Goal: Task Accomplishment & Management: Manage account settings

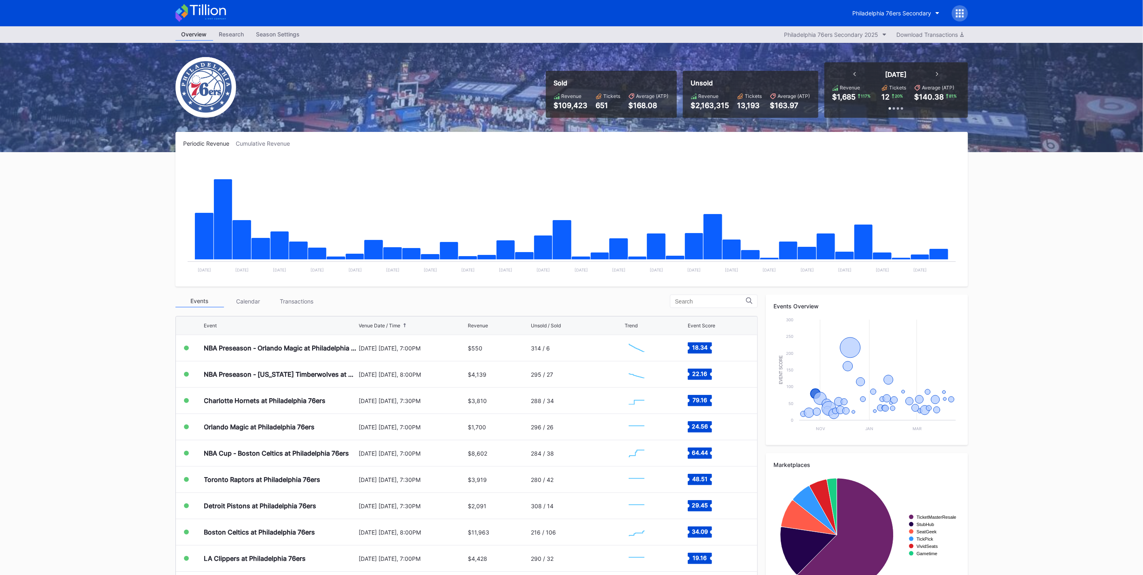
click at [893, 15] on div "Philadelphia 76ers Secondary" at bounding box center [892, 13] width 79 height 7
click at [888, 81] on div "[GEOGRAPHIC_DATA]" at bounding box center [880, 80] width 57 height 7
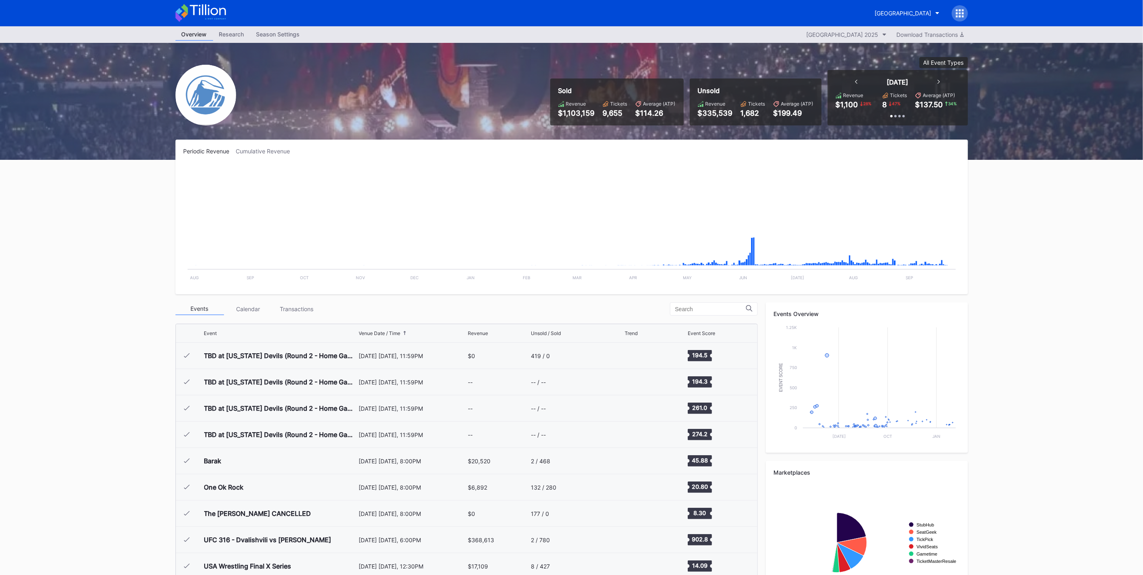
scroll to position [1209, 0]
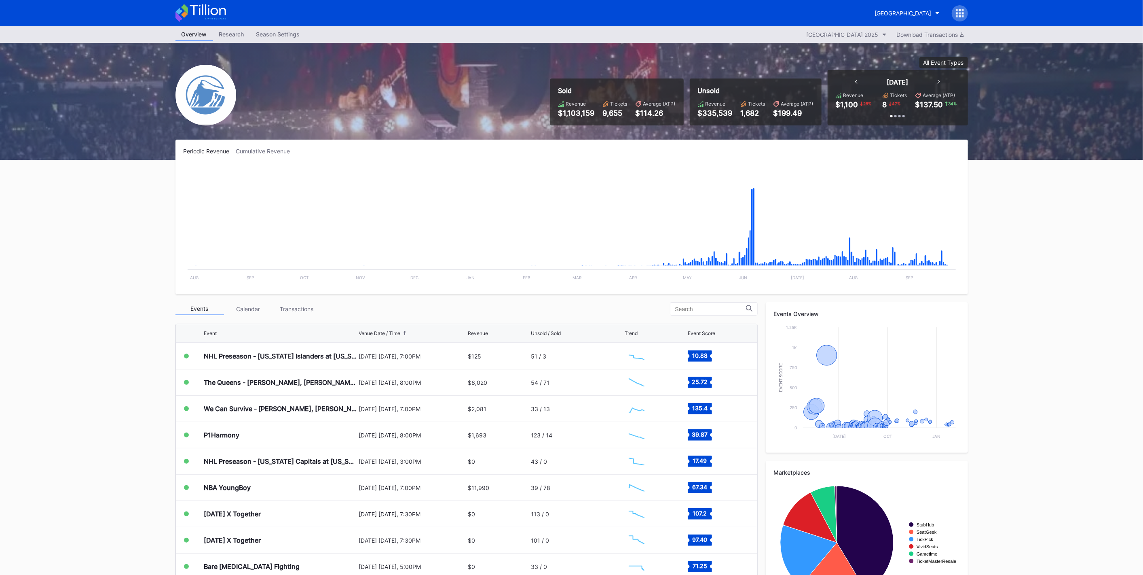
click at [286, 366] on div "NHL Preseason - [US_STATE] Islanders at [US_STATE] Devils" at bounding box center [280, 356] width 153 height 26
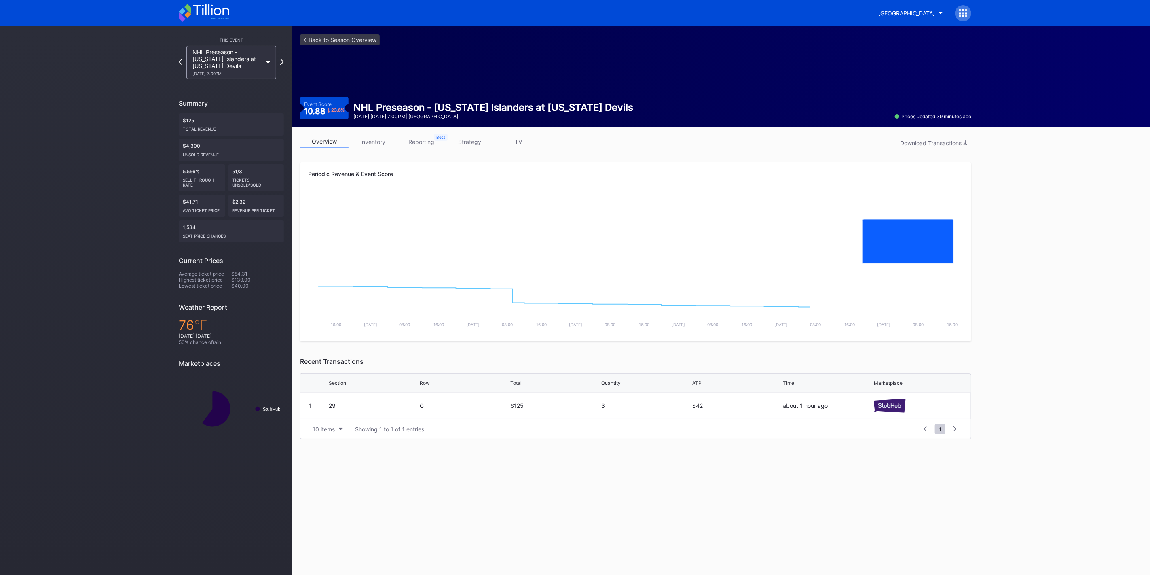
click at [370, 134] on div "overview inventory reporting strategy TV Download Transactions Periodic Revenue…" at bounding box center [635, 286] width 687 height 319
click at [370, 137] on link "inventory" at bounding box center [373, 141] width 49 height 13
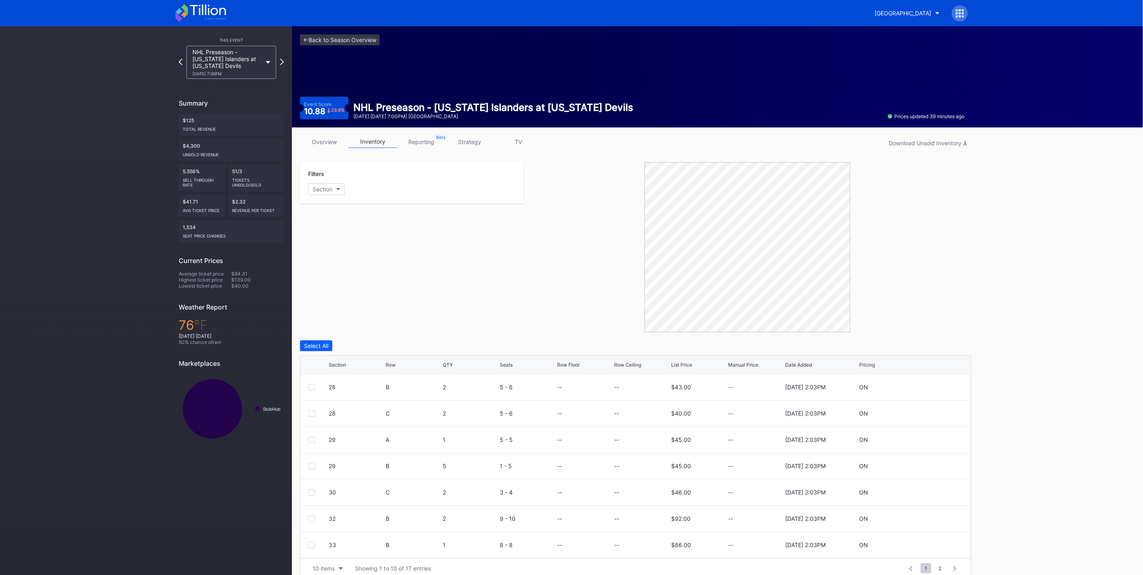
click at [332, 140] on link "overview" at bounding box center [324, 141] width 49 height 13
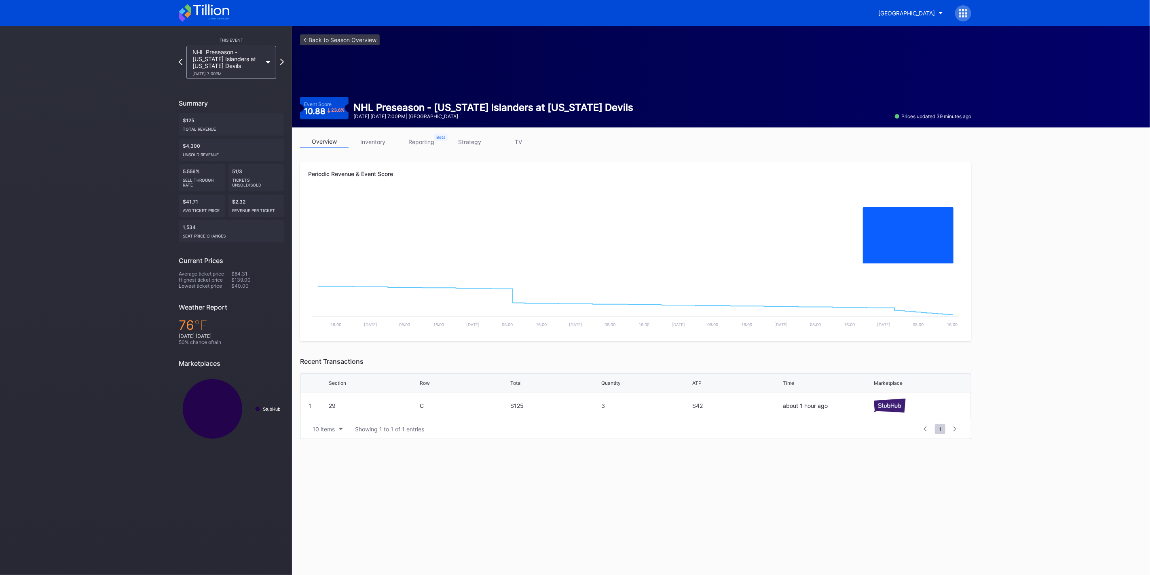
click at [376, 139] on link "inventory" at bounding box center [373, 141] width 49 height 13
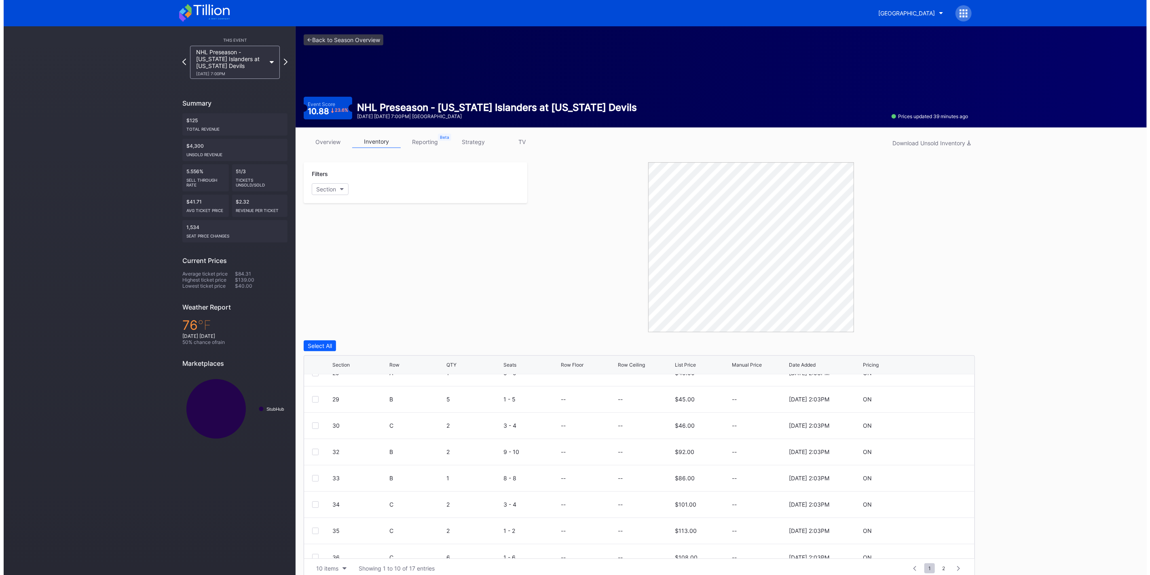
scroll to position [78, 0]
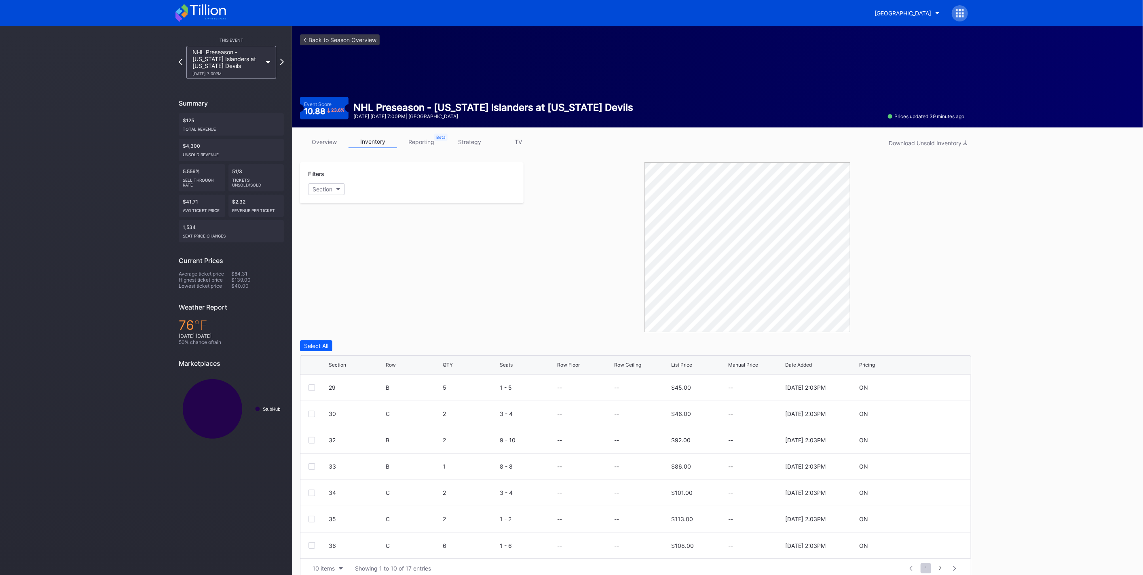
click at [337, 134] on div "overview inventory reporting strategy TV Download Unsold Inventory Filters Sect…" at bounding box center [635, 356] width 687 height 459
click at [335, 137] on link "overview" at bounding box center [324, 141] width 49 height 13
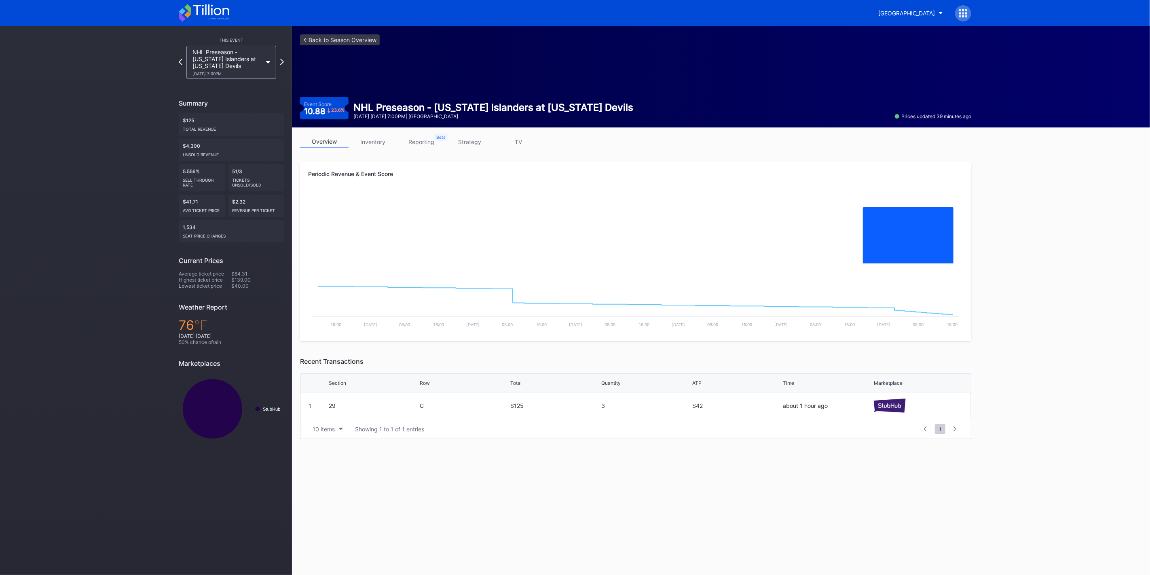
click at [904, 15] on div "[GEOGRAPHIC_DATA]" at bounding box center [906, 13] width 57 height 7
click at [225, 58] on div "NHL Preseason - [US_STATE] Islanders at [US_STATE] Devils [DATE] 7:00PM" at bounding box center [227, 62] width 70 height 27
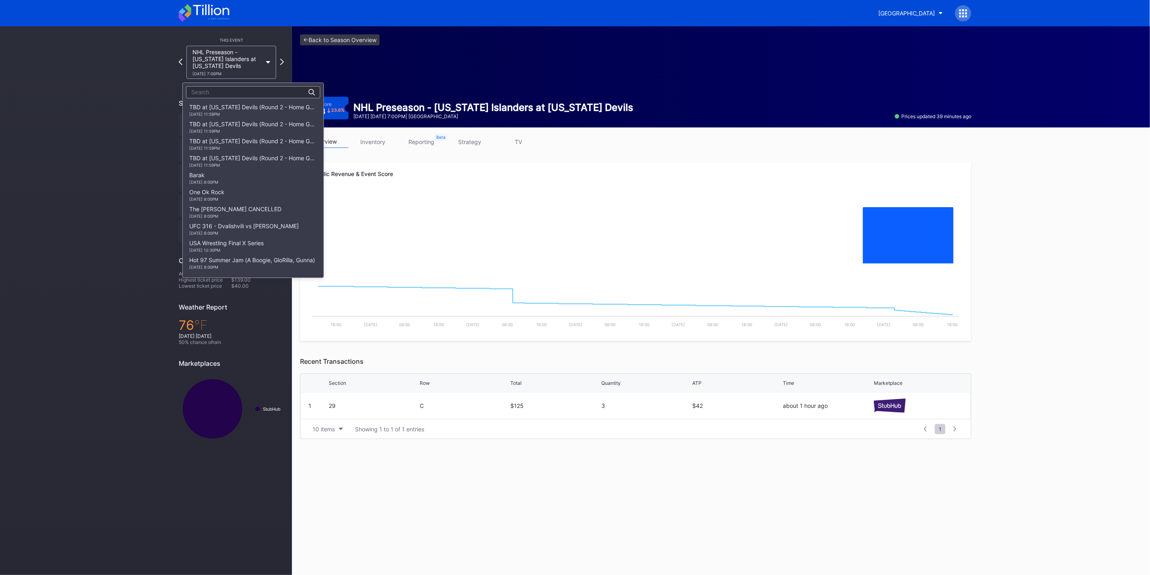
scroll to position [778, 0]
click at [253, 148] on div "[DATE] 7:00PM" at bounding box center [253, 150] width 128 height 5
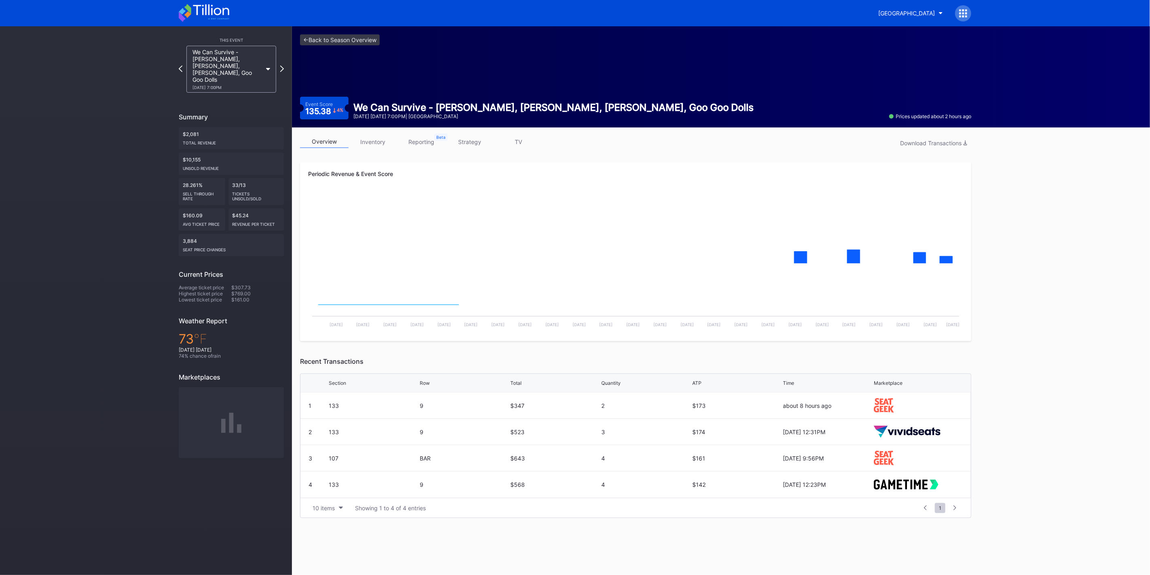
click at [242, 99] on div "This Event We Can Survive - [PERSON_NAME], [PERSON_NAME], Shaboozey, Goo Goo Do…" at bounding box center [231, 246] width 121 height 440
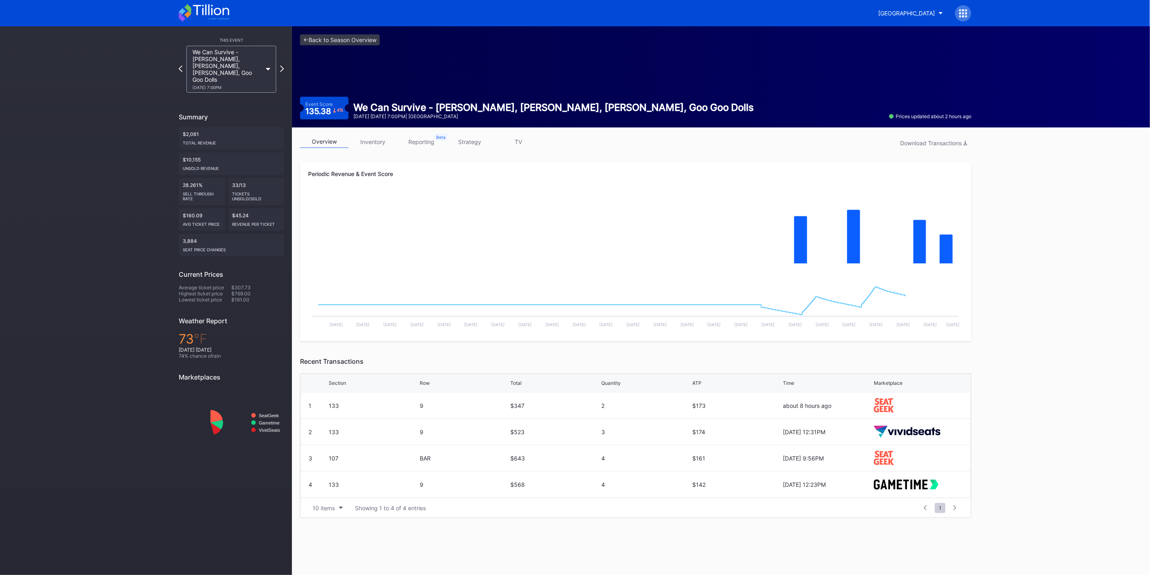
click at [241, 85] on div "[DATE] 7:00PM" at bounding box center [227, 87] width 70 height 5
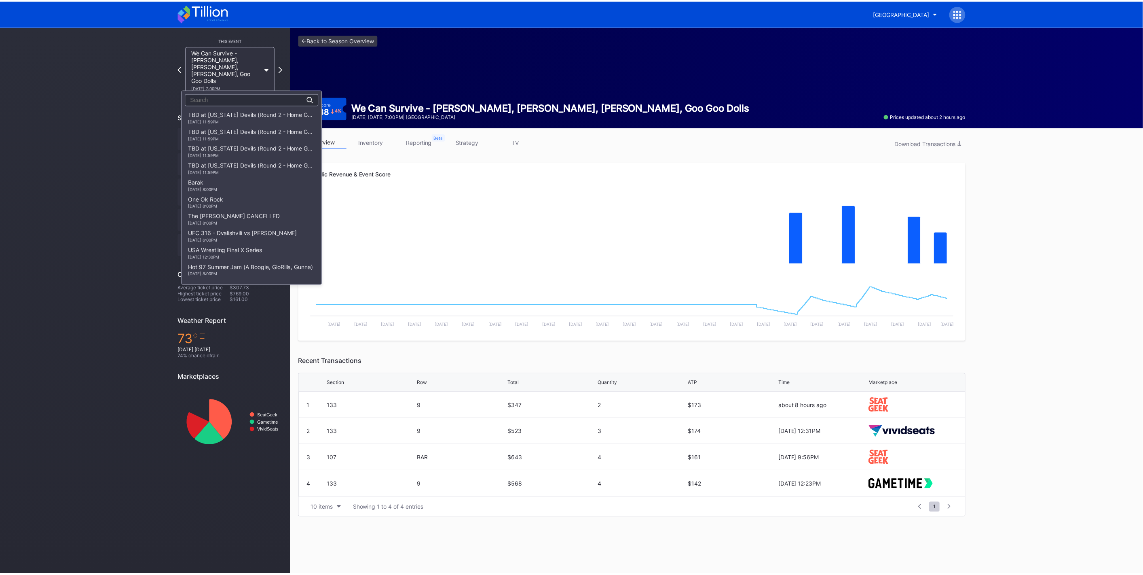
scroll to position [812, 0]
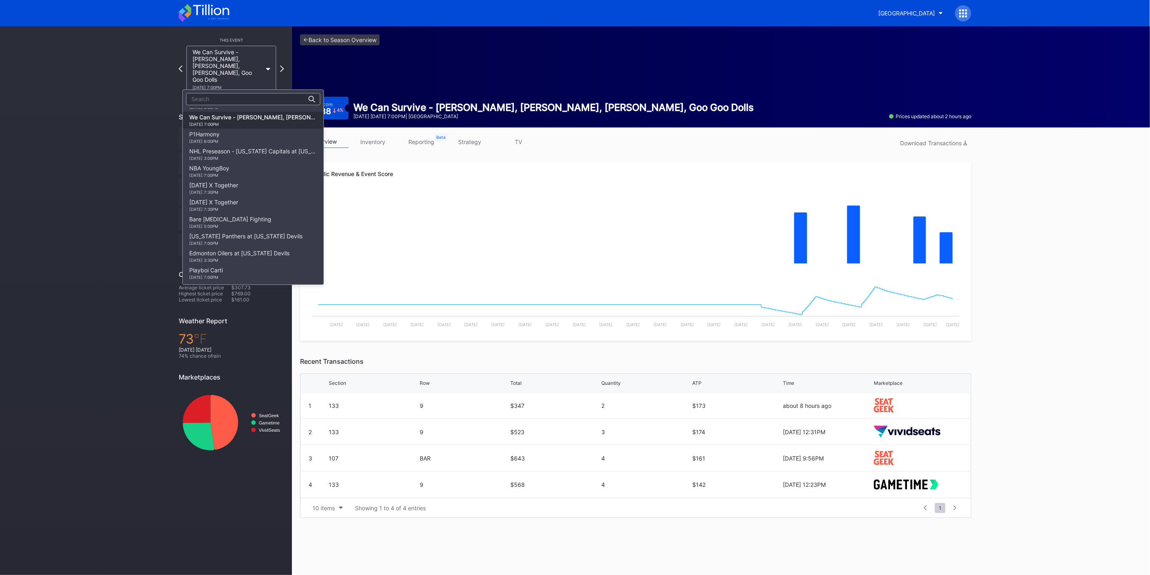
click at [240, 171] on div "NBA YoungBoy [DATE] 7:00PM" at bounding box center [253, 171] width 141 height 17
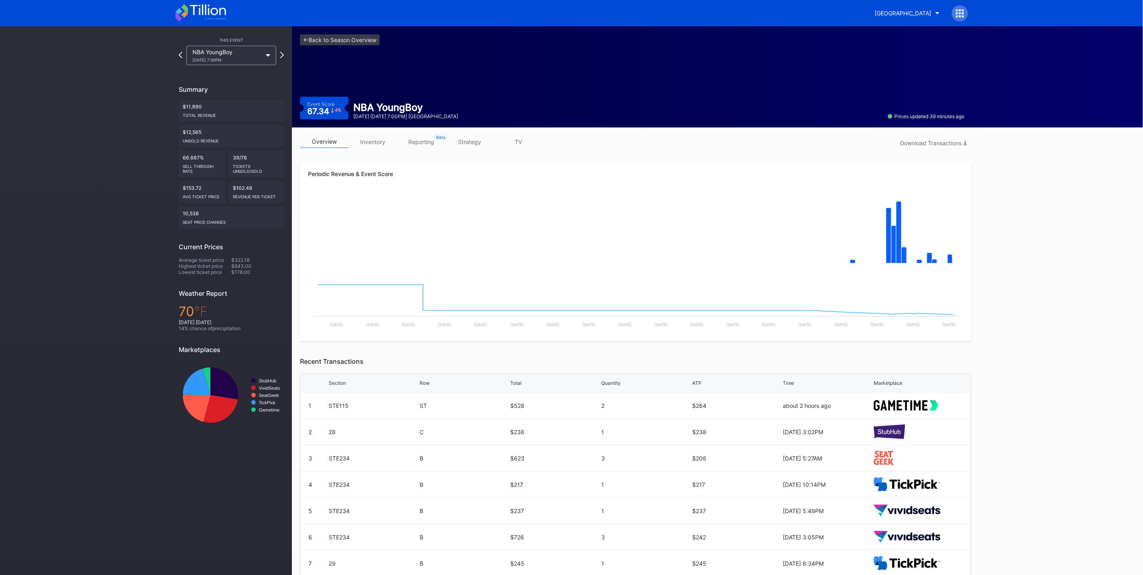
drag, startPoint x: 245, startPoint y: 45, endPoint x: 246, endPoint y: 53, distance: 7.3
click at [246, 53] on div "NBA YoungBoy [DATE] 7:00PM" at bounding box center [231, 55] width 90 height 19
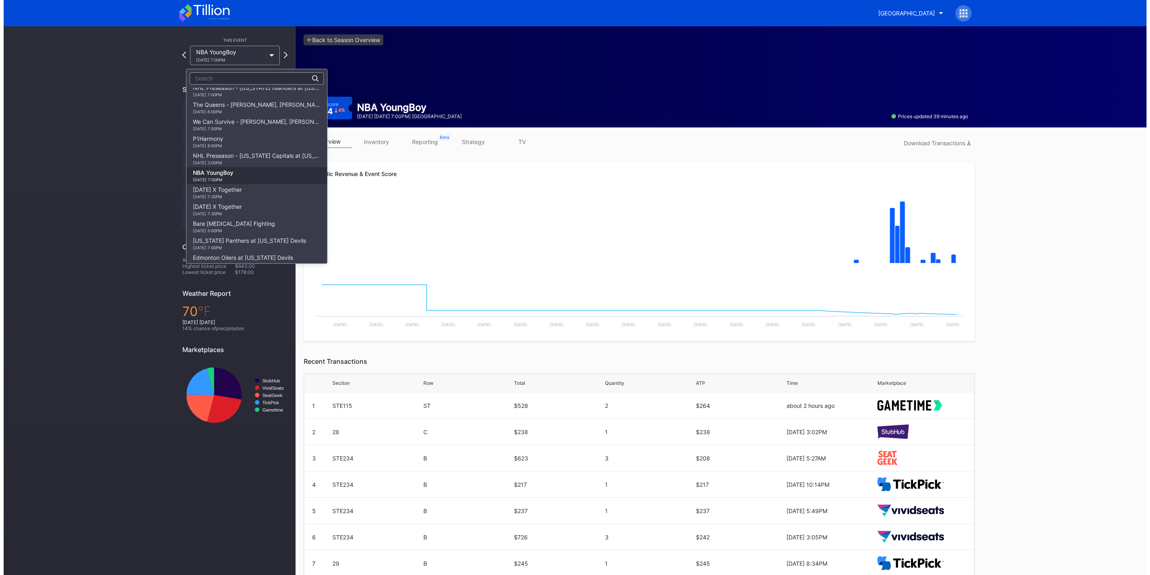
scroll to position [773, 0]
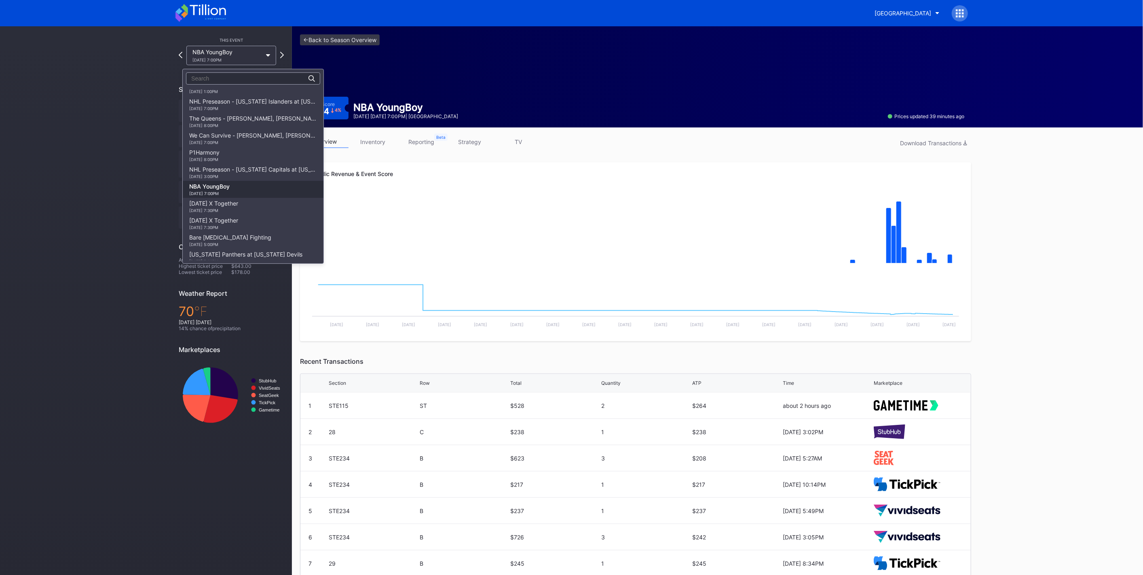
click at [279, 133] on div "We Can Survive - [PERSON_NAME], [PERSON_NAME], [PERSON_NAME], Goo Goo Dolls [DA…" at bounding box center [253, 138] width 128 height 13
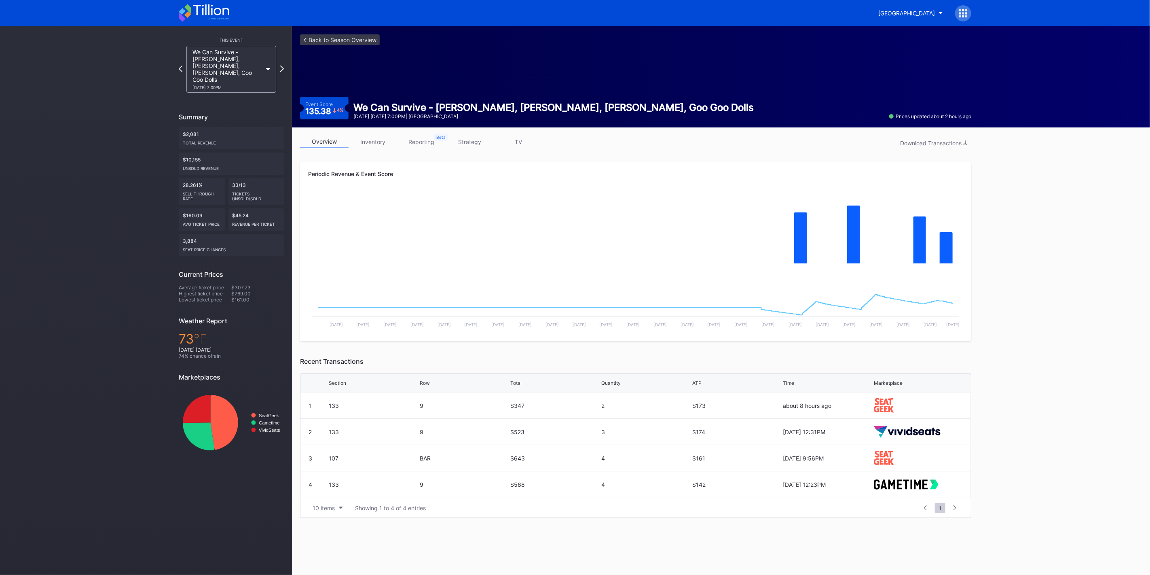
click at [919, 9] on button "[GEOGRAPHIC_DATA]" at bounding box center [910, 13] width 77 height 15
click at [907, 13] on div "[GEOGRAPHIC_DATA]" at bounding box center [906, 13] width 57 height 7
click at [914, 64] on div "Philadelphia 76ers Secondary" at bounding box center [897, 65] width 79 height 7
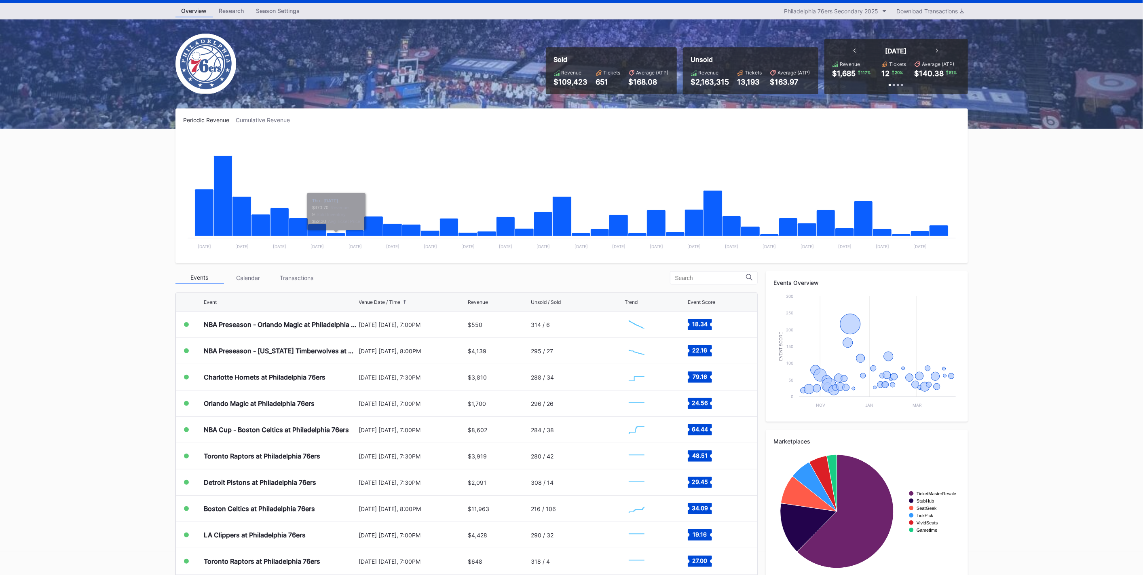
scroll to position [36, 0]
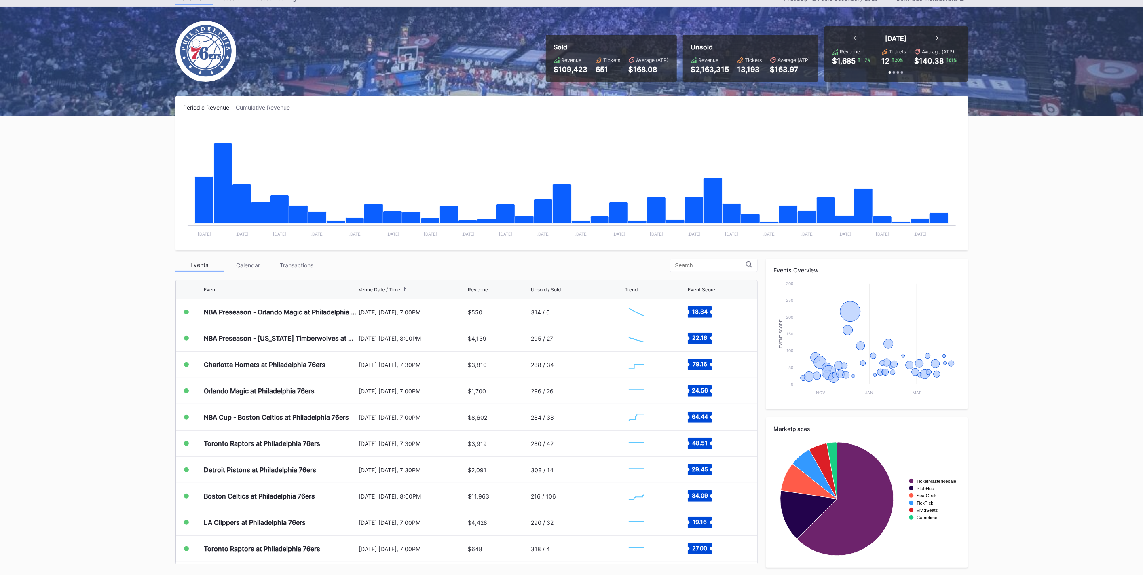
click at [313, 259] on div "Transactions" at bounding box center [297, 265] width 49 height 13
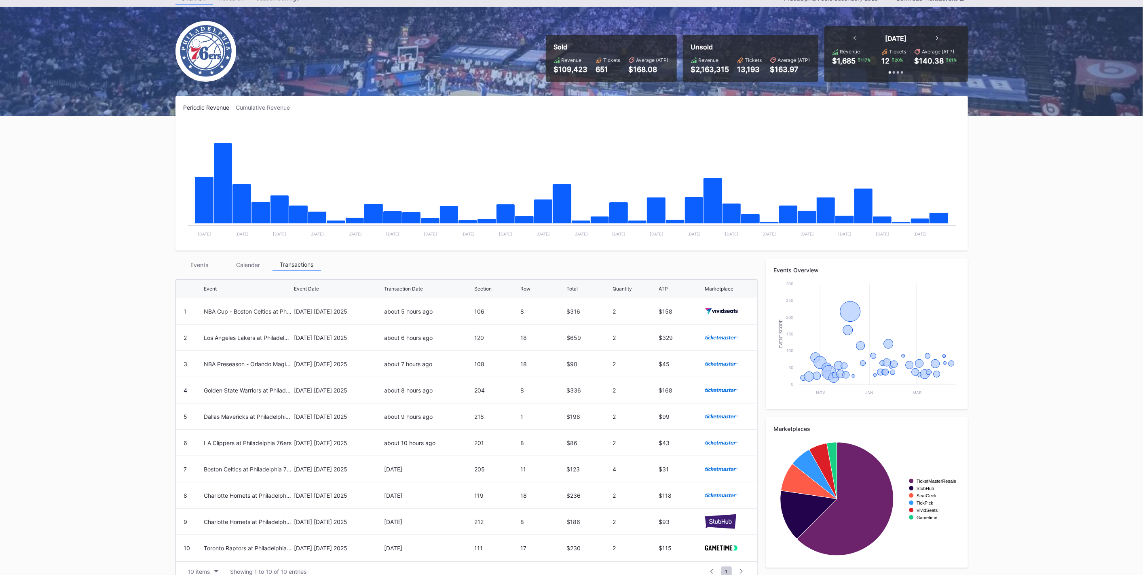
click at [210, 259] on div "Events" at bounding box center [199, 264] width 49 height 13
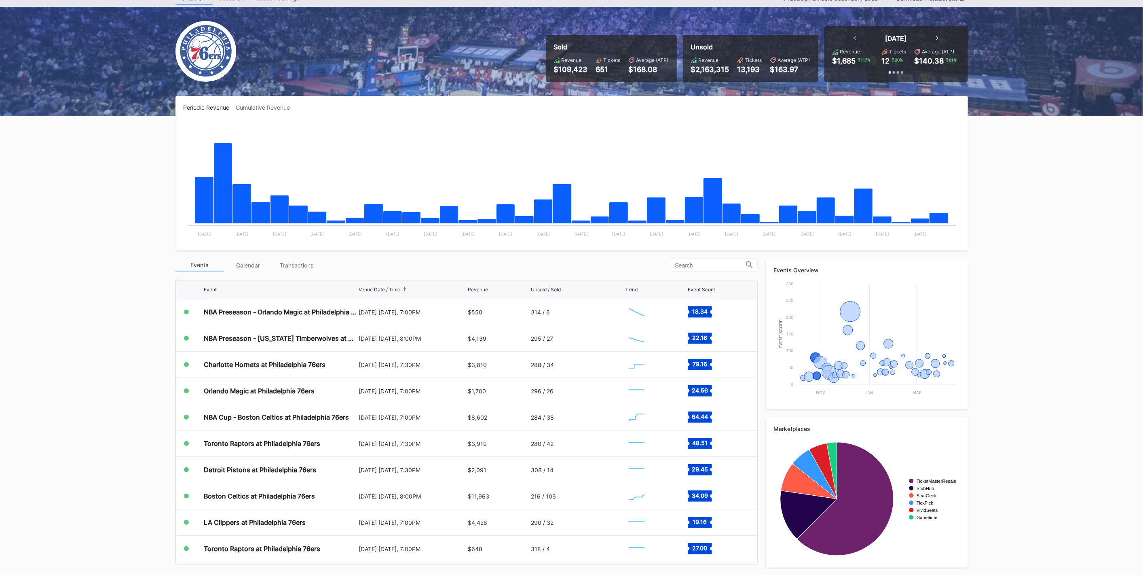
click at [265, 366] on div "Charlotte Hornets at Philadelphia 76ers" at bounding box center [265, 364] width 122 height 8
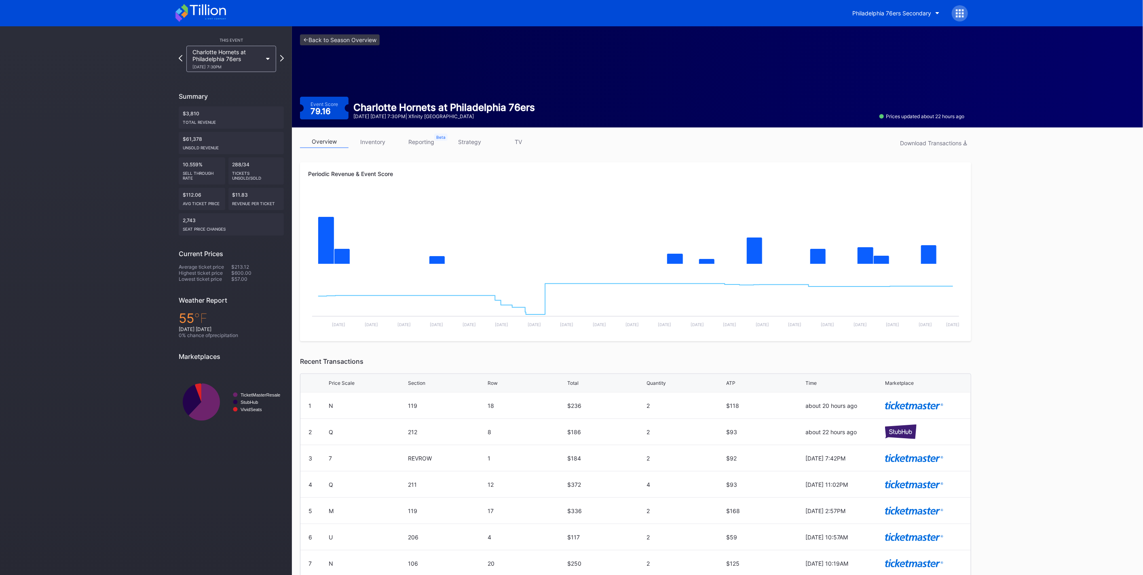
click at [376, 146] on link "inventory" at bounding box center [373, 141] width 49 height 13
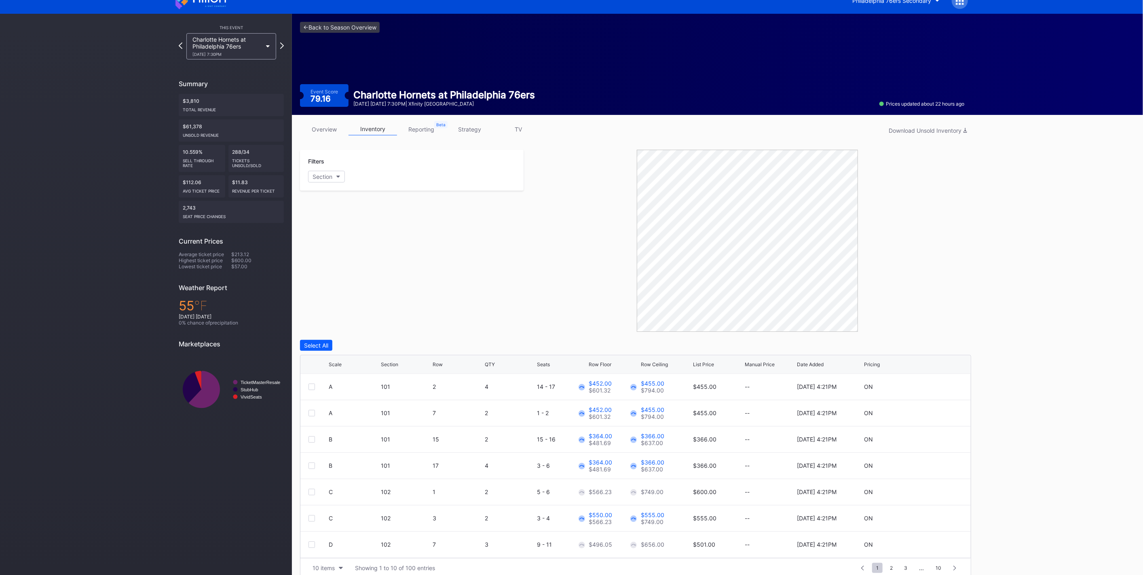
scroll to position [23, 0]
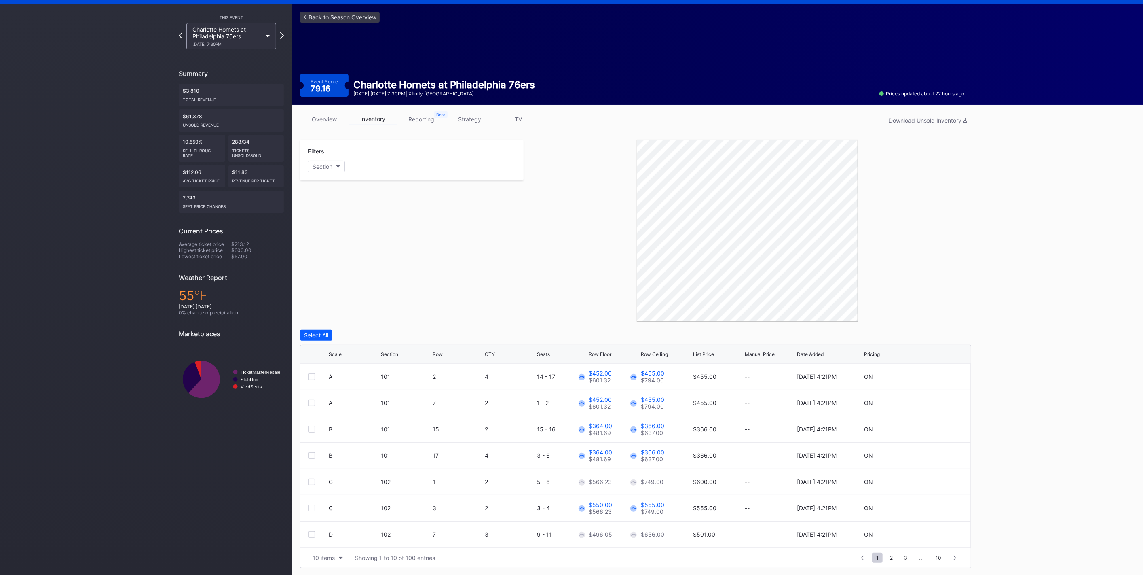
click at [339, 553] on button "10 items" at bounding box center [328, 557] width 38 height 11
click at [339, 542] on div "200 items" at bounding box center [328, 536] width 38 height 15
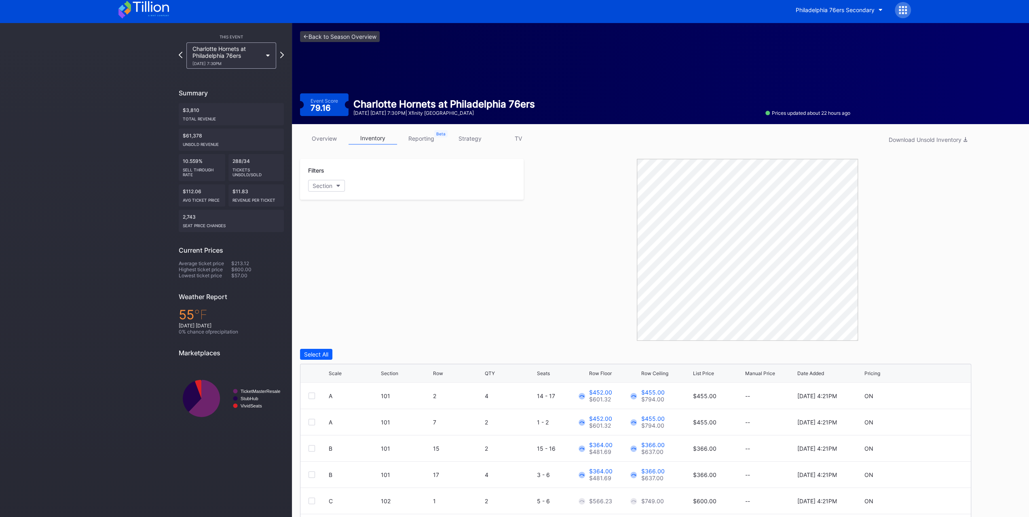
scroll to position [0, 0]
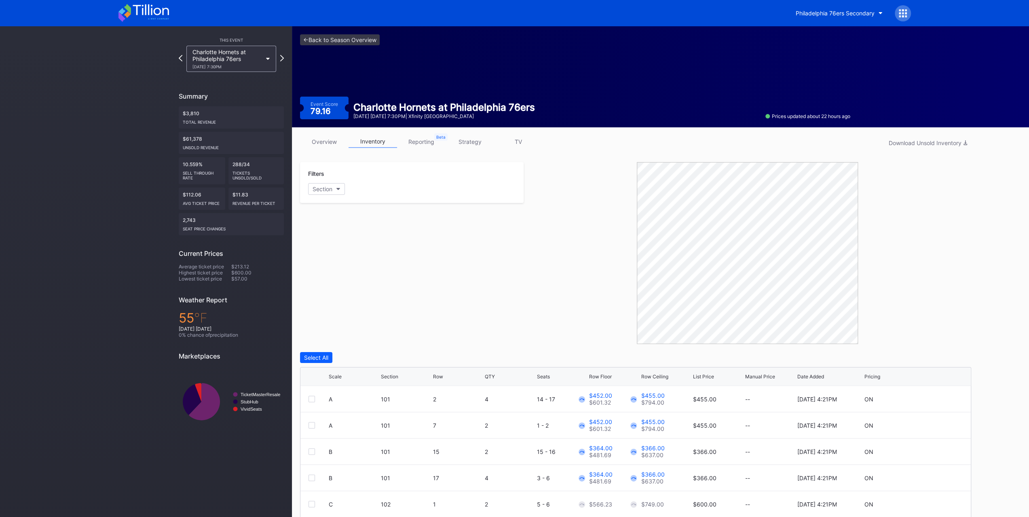
drag, startPoint x: 170, startPoint y: 11, endPoint x: 137, endPoint y: 11, distance: 33.2
click at [137, 11] on div "Philadelphia 76ers Secondary" at bounding box center [514, 13] width 809 height 26
click at [137, 11] on icon at bounding box center [151, 9] width 36 height 11
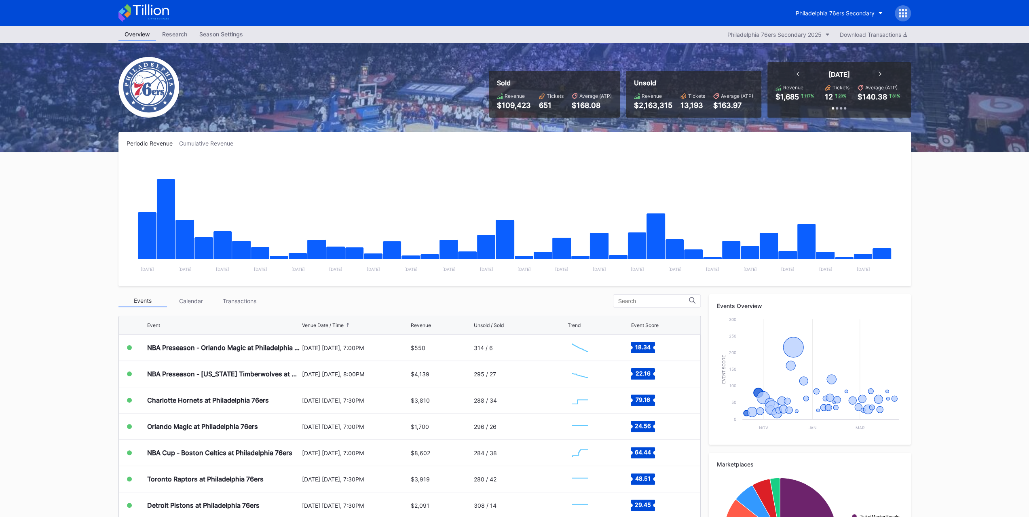
click at [265, 406] on div "Charlotte Hornets at Philadelphia 76ers" at bounding box center [223, 400] width 153 height 26
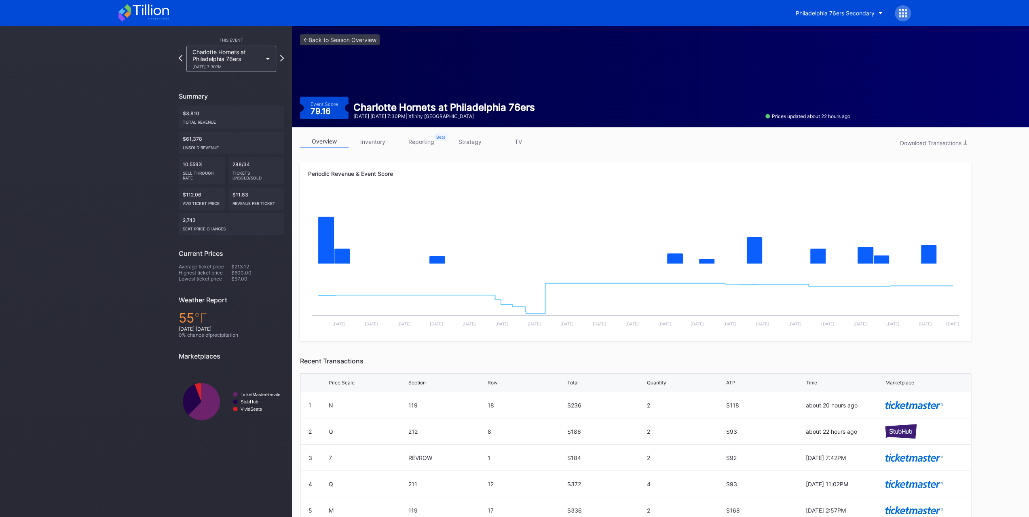
click at [364, 149] on div "overview inventory reporting strategy TV Download Transactions" at bounding box center [635, 143] width 671 height 17
click at [364, 148] on div "overview inventory reporting strategy TV Download Transactions" at bounding box center [635, 143] width 671 height 17
click at [364, 138] on link "inventory" at bounding box center [373, 141] width 49 height 13
